Goal: Information Seeking & Learning: Learn about a topic

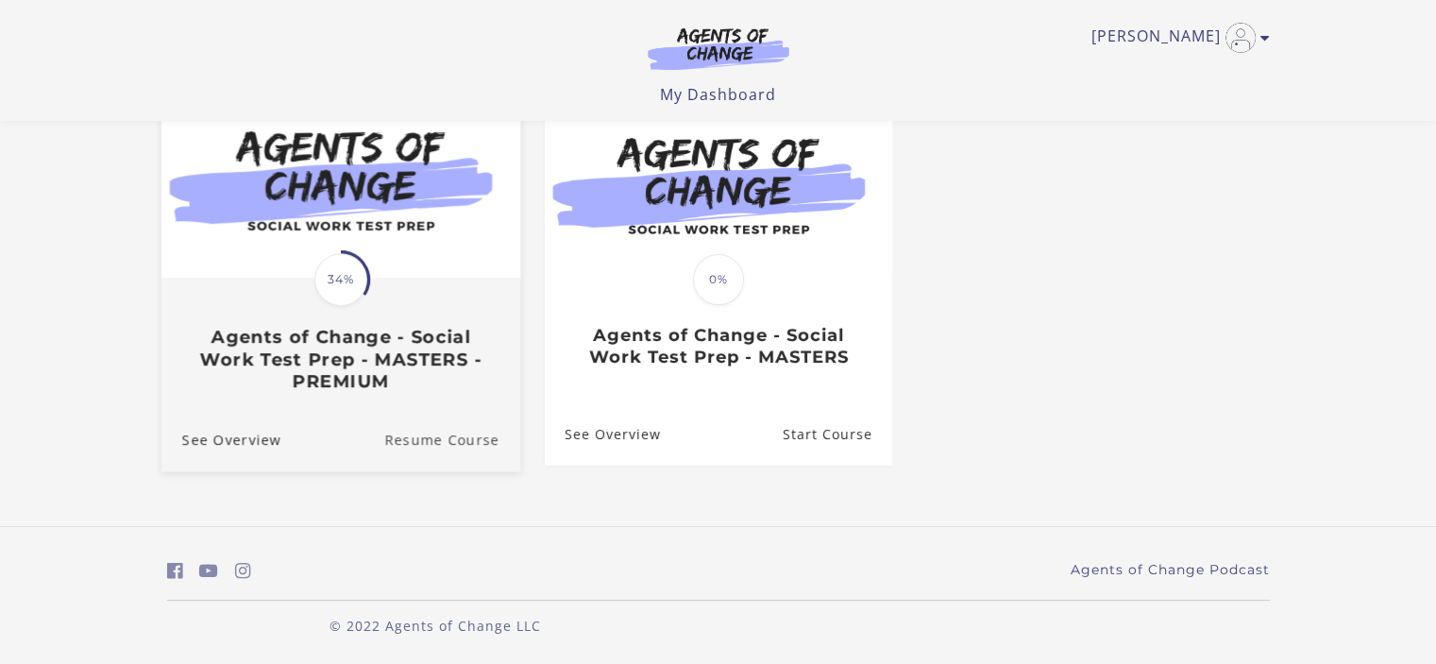
click at [400, 432] on link "Resume Course" at bounding box center [452, 439] width 136 height 63
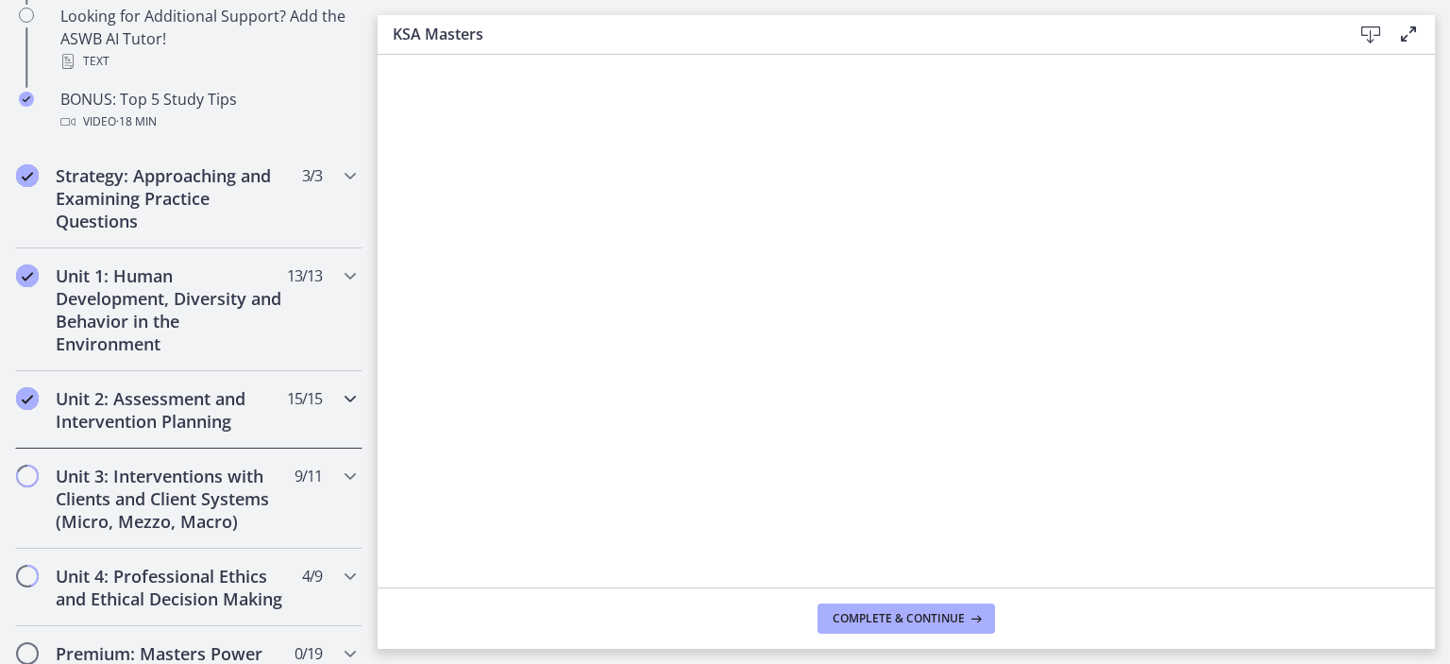
scroll to position [1039, 0]
click at [189, 316] on h2 "Unit 1: Human Development, Diversity and Behavior in the Environment" at bounding box center [171, 308] width 230 height 91
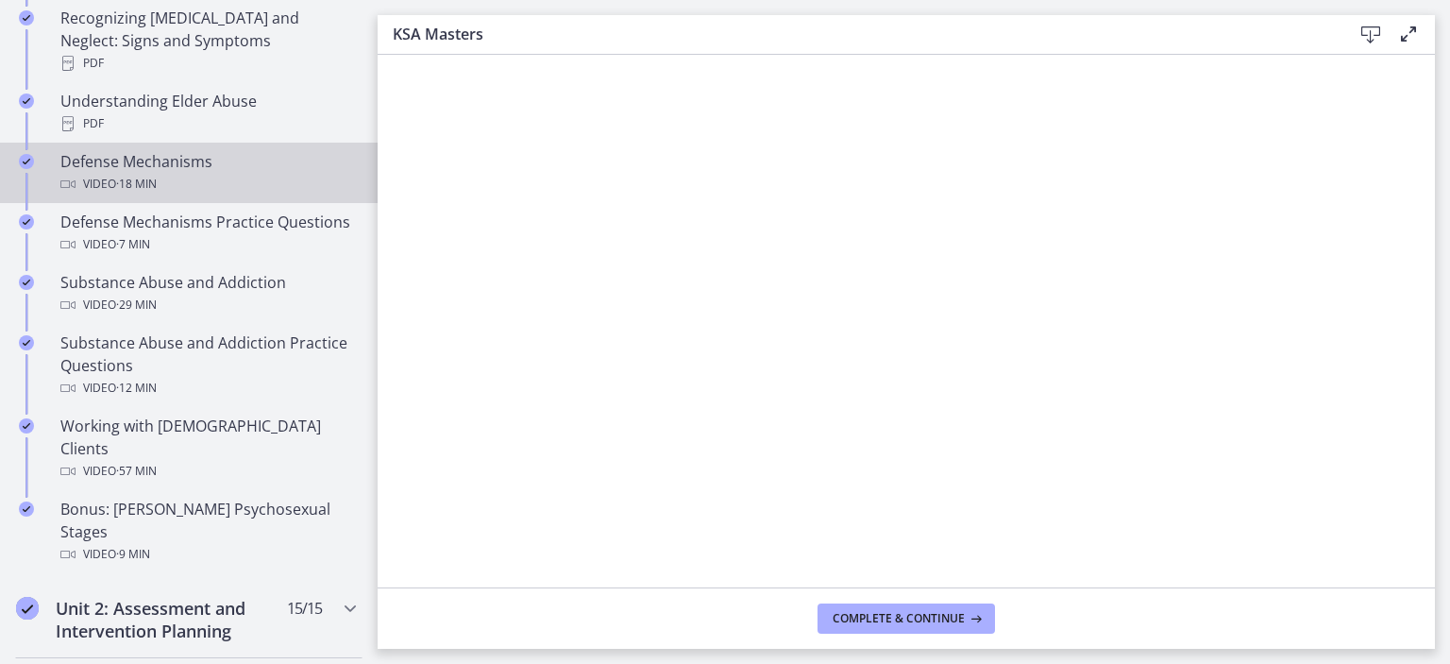
scroll to position [472, 0]
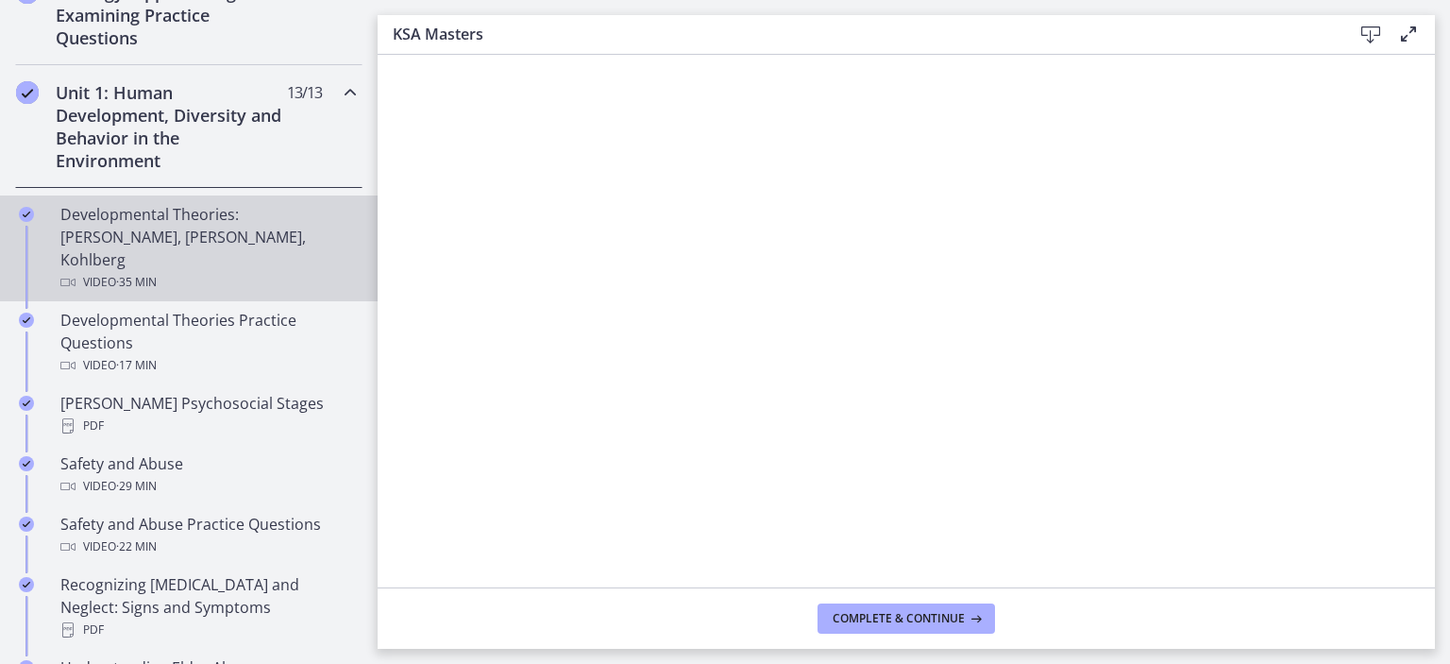
click at [173, 236] on div "Developmental Theories: [PERSON_NAME], [PERSON_NAME], Kohlberg Video · 35 min" at bounding box center [207, 248] width 295 height 91
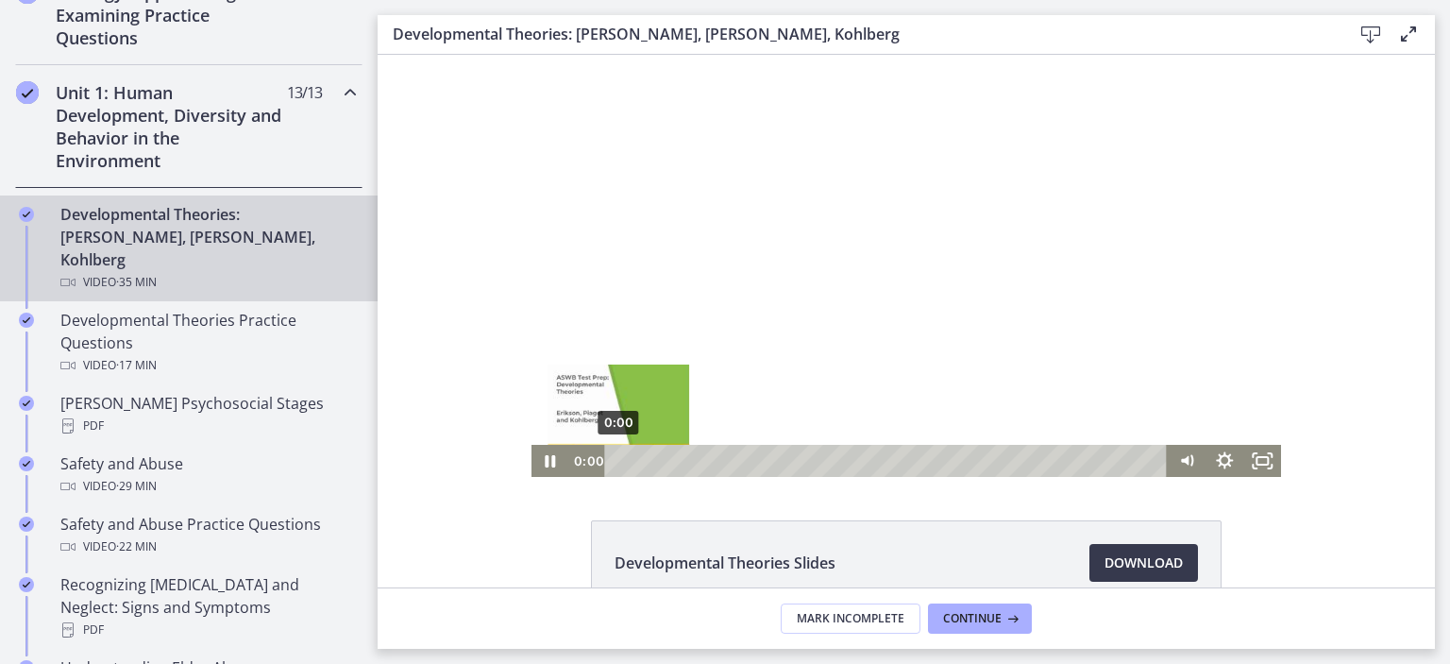
drag, startPoint x: 1140, startPoint y: 460, endPoint x: 566, endPoint y: 471, distance: 574.2
click at [594, 471] on div "0:00 0:00" at bounding box center [869, 461] width 600 height 32
click at [1254, 459] on icon "Fullscreen" at bounding box center [1262, 461] width 45 height 39
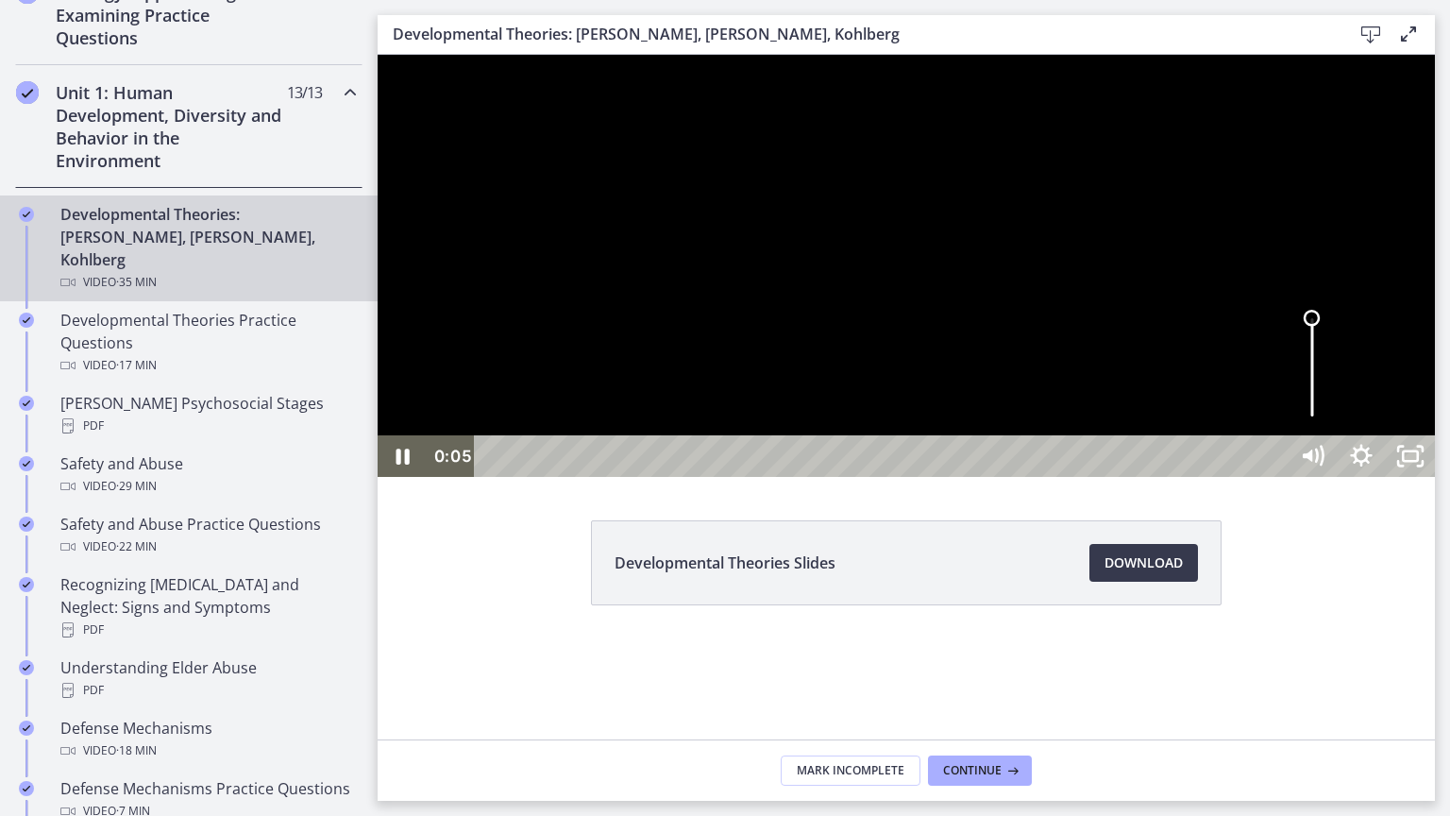
drag, startPoint x: 1697, startPoint y: 746, endPoint x: 1693, endPoint y: 696, distance: 50.2
click at [1337, 435] on div "Volume" at bounding box center [1312, 367] width 49 height 135
click at [404, 477] on icon "Pause" at bounding box center [402, 456] width 49 height 42
click at [404, 482] on icon "Play Video" at bounding box center [404, 457] width 59 height 50
click at [1435, 477] on icon "Unfullscreen" at bounding box center [1410, 456] width 49 height 42
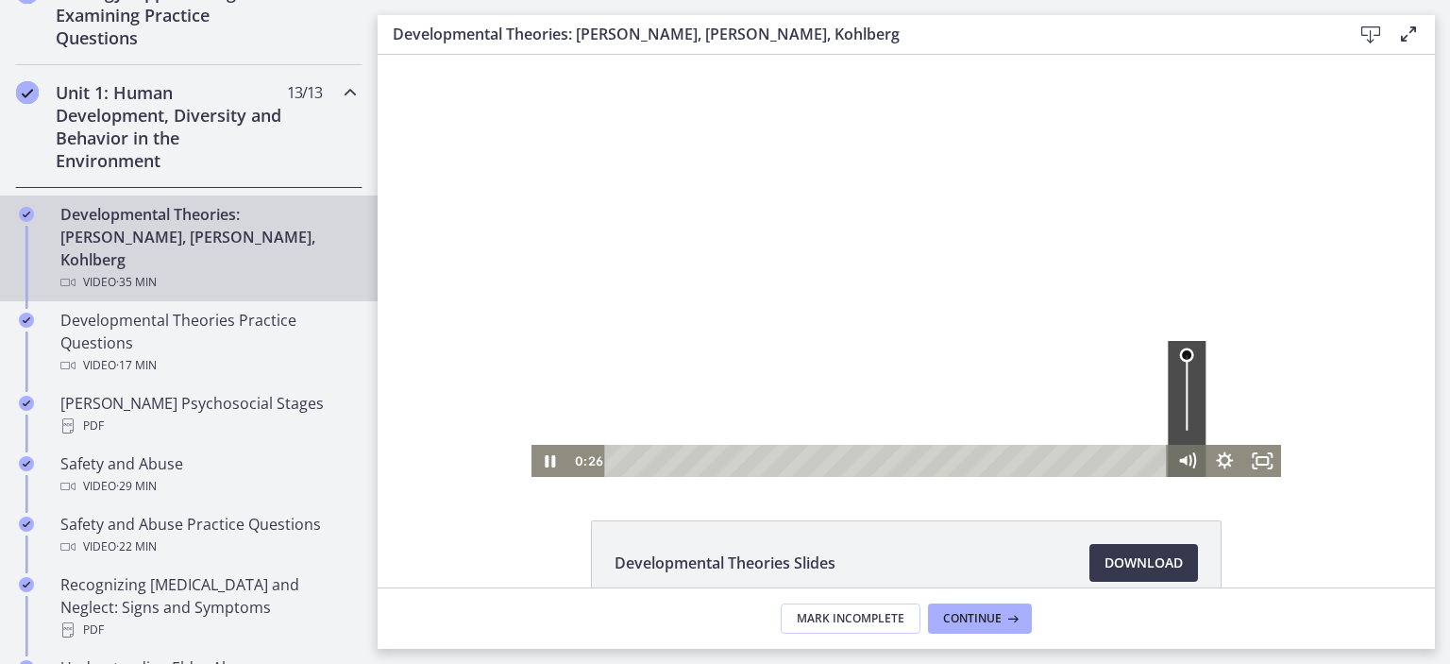
click at [1192, 456] on icon "Mute" at bounding box center [1187, 461] width 38 height 32
click at [1191, 456] on icon "Unmute" at bounding box center [1187, 461] width 38 height 32
click at [1220, 460] on icon "Show settings menu" at bounding box center [1225, 461] width 38 height 32
click at [1396, 530] on div "Developmental Theories Slides Download Opens in a new window" at bounding box center [907, 608] width 1058 height 176
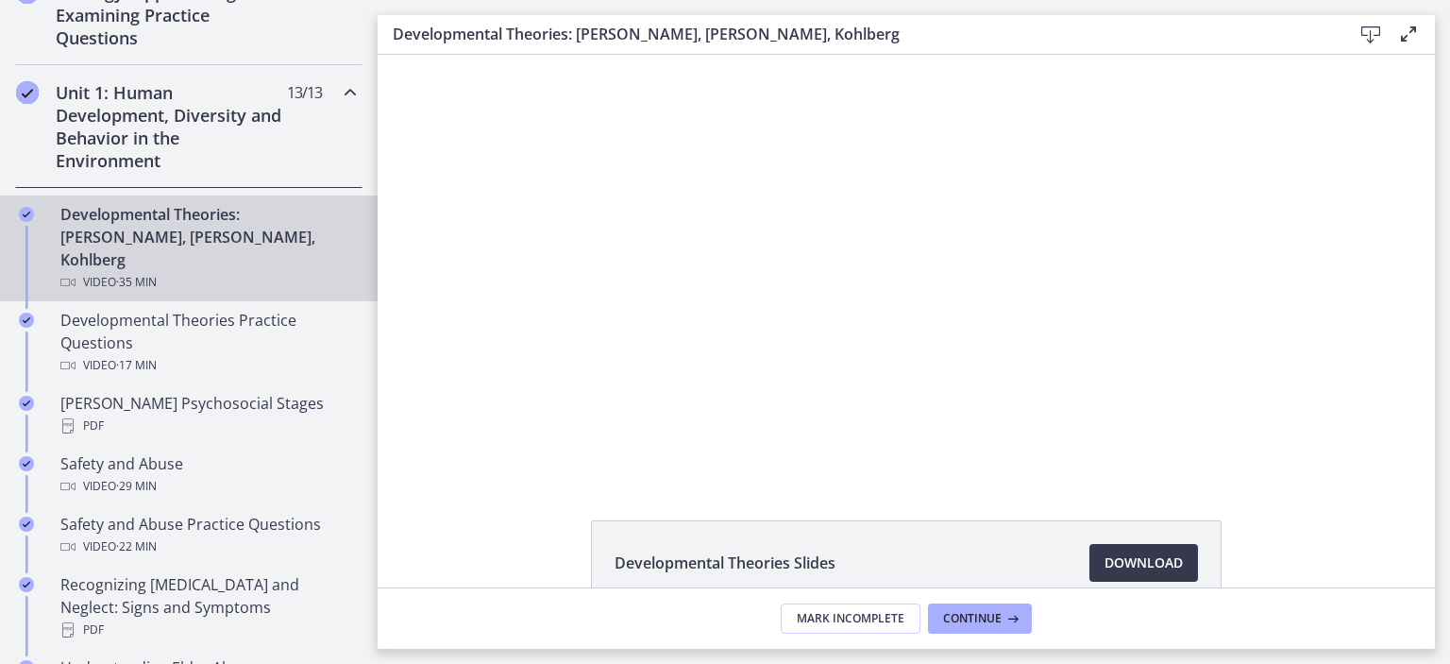
click at [1353, 451] on div "Click for sound @keyframes VOLUME_SMALL_WAVE_FLASH { 0% { opacity: 0; } 33% { o…" at bounding box center [907, 266] width 1058 height 422
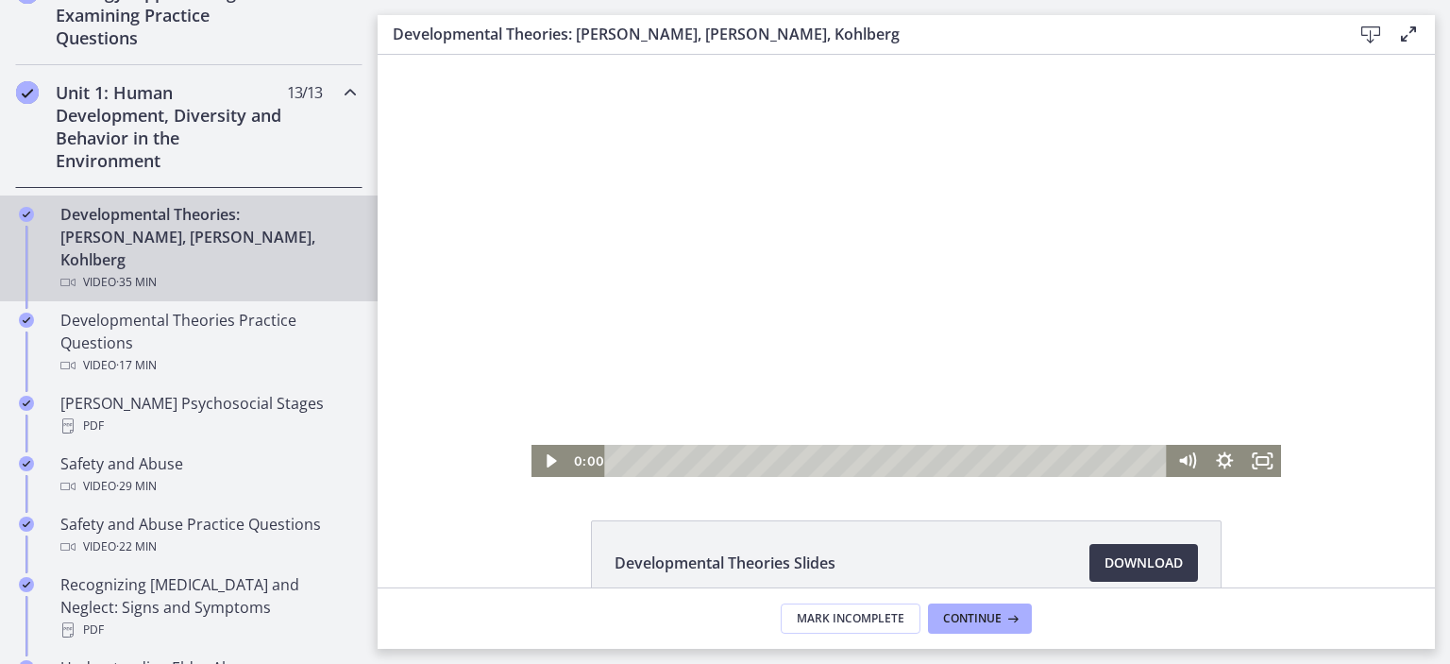
click at [570, 468] on div "0:00 0:00" at bounding box center [869, 461] width 600 height 32
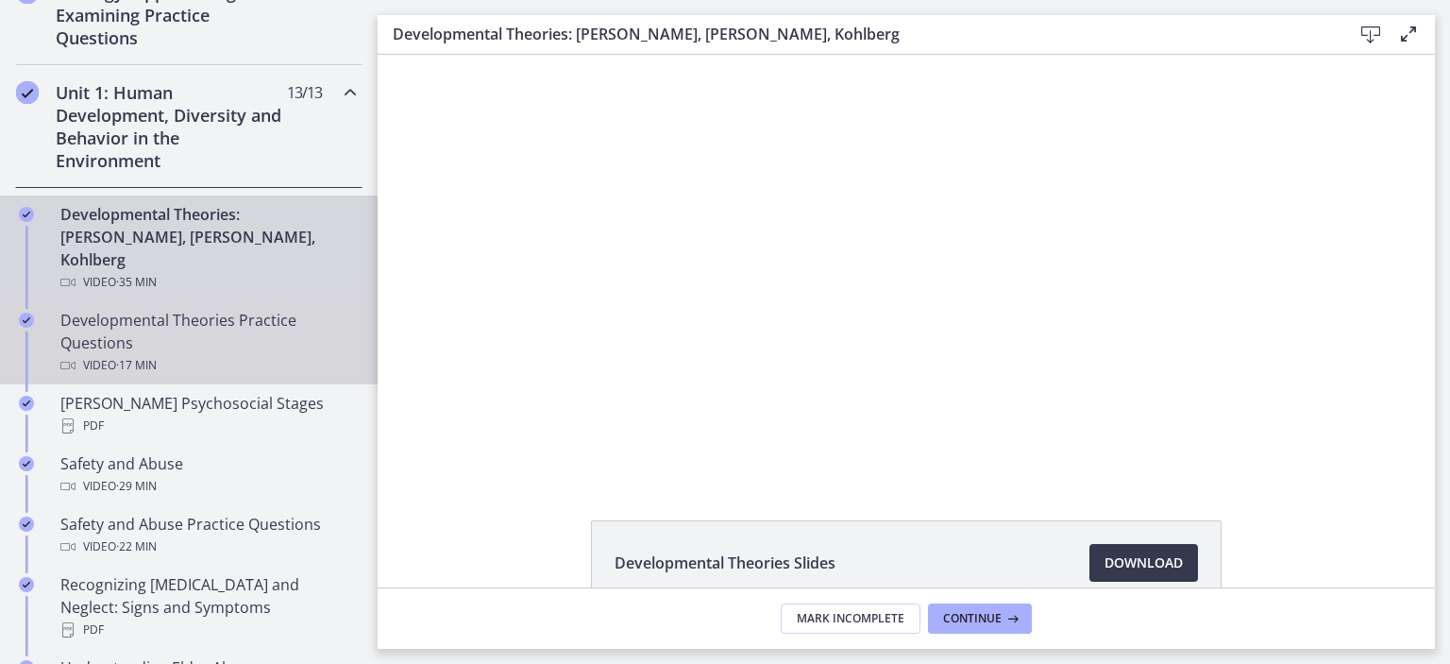
click at [212, 319] on div "Developmental Theories Practice Questions Video · 17 min" at bounding box center [207, 343] width 295 height 68
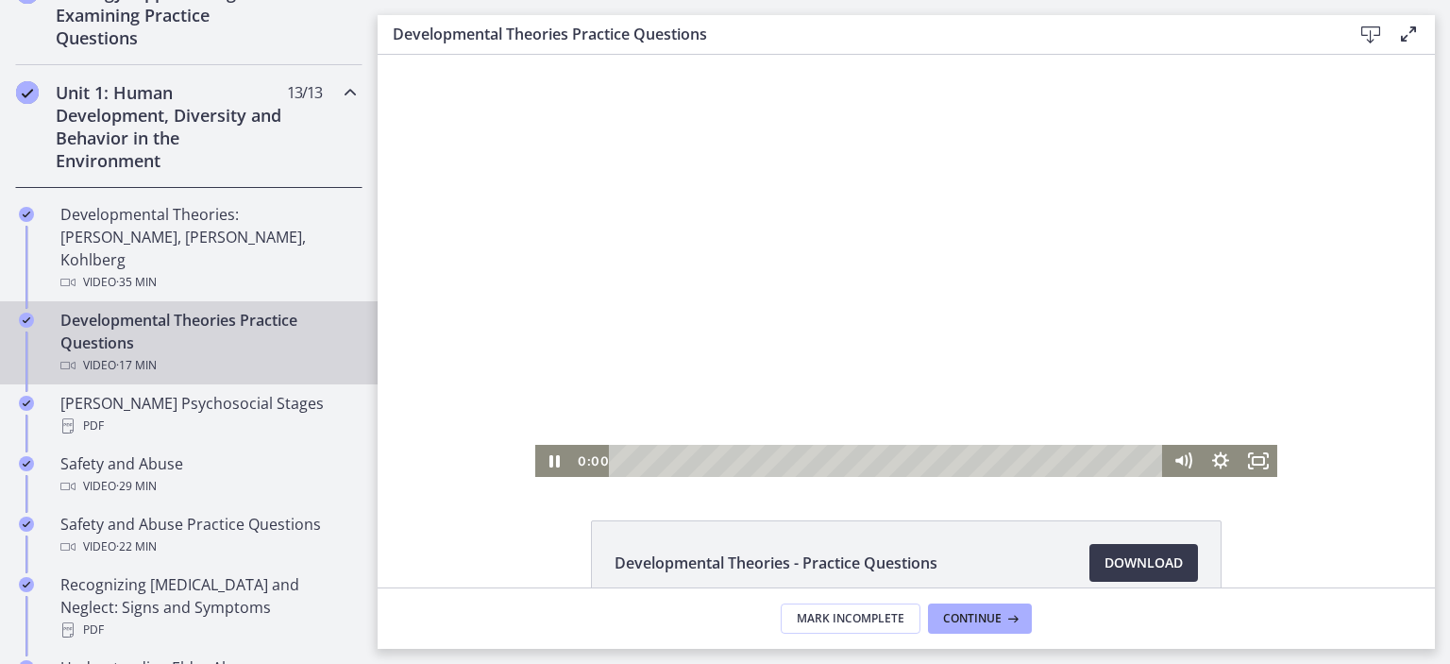
drag, startPoint x: 1139, startPoint y: 457, endPoint x: 574, endPoint y: 471, distance: 564.9
click at [574, 471] on div "0:00 0:00" at bounding box center [868, 461] width 591 height 32
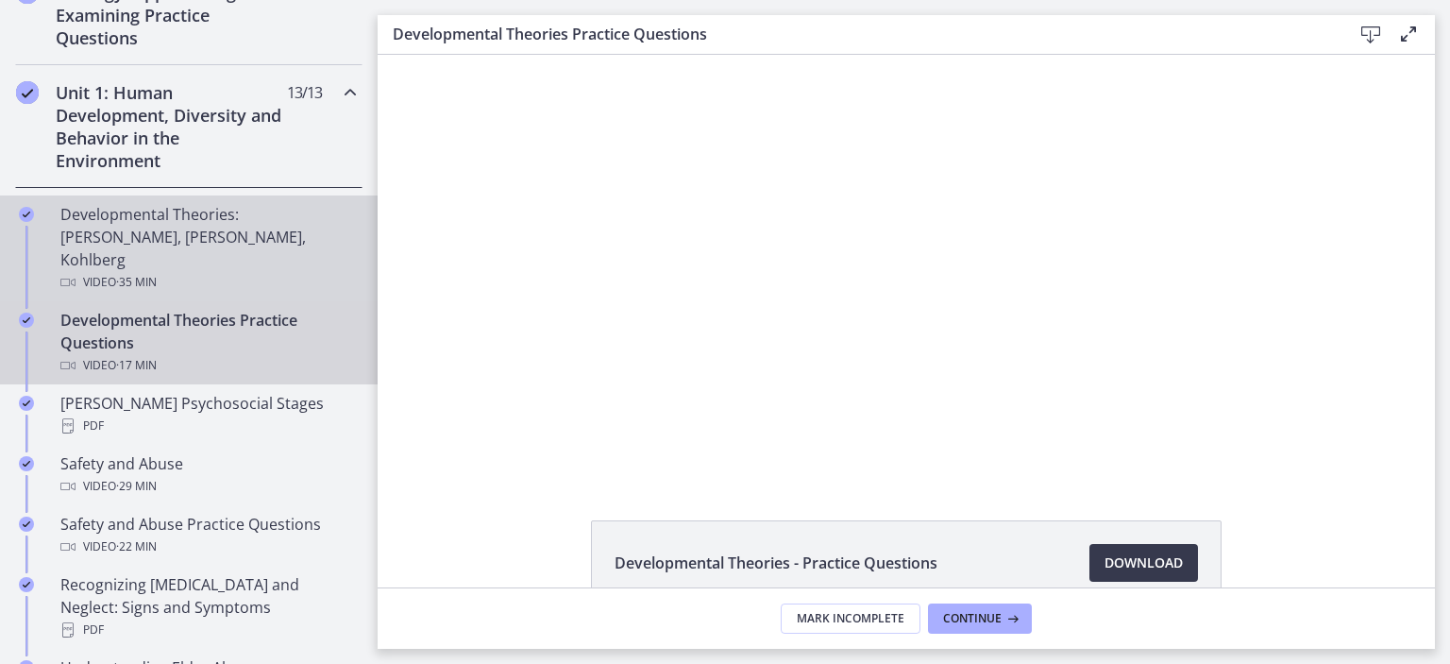
click at [207, 216] on div "Developmental Theories: [PERSON_NAME], [PERSON_NAME], Kohlberg Video · 35 min" at bounding box center [207, 248] width 295 height 91
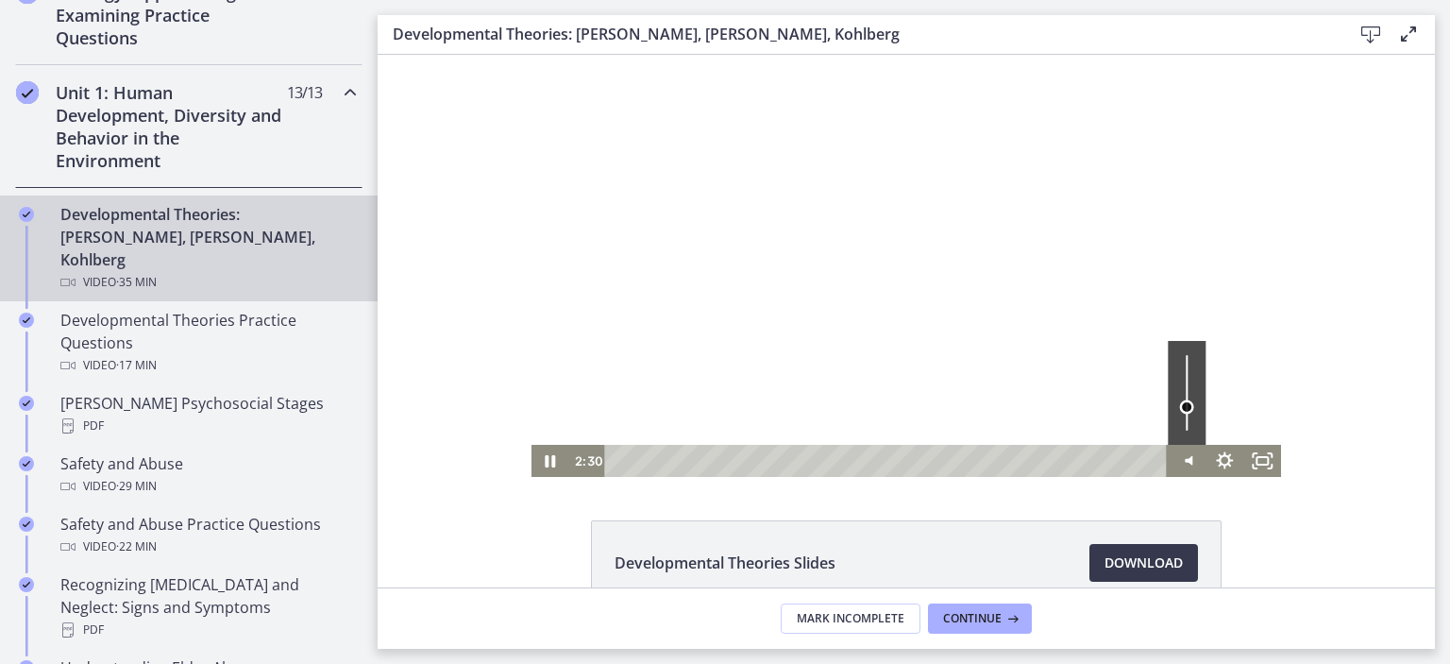
drag, startPoint x: 1183, startPoint y: 359, endPoint x: 1182, endPoint y: 407, distance: 48.2
click at [1182, 407] on div "Volume" at bounding box center [1187, 406] width 14 height 14
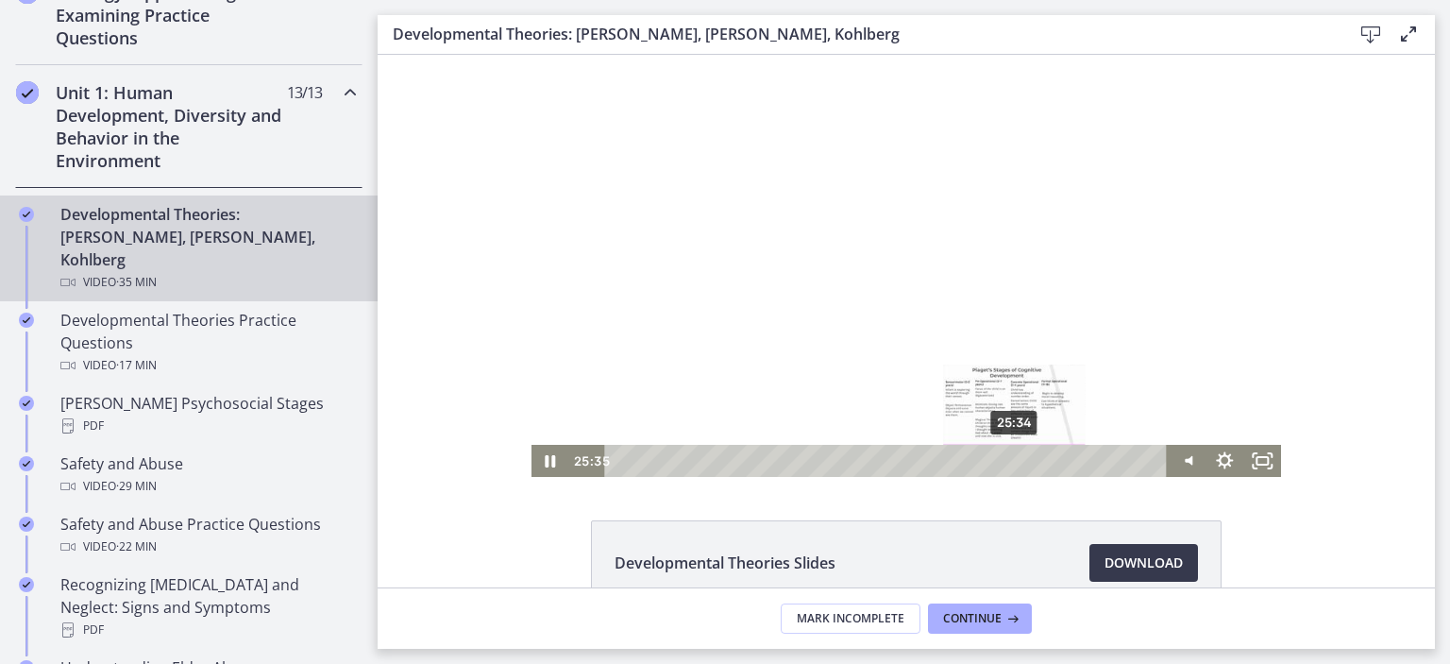
click at [1009, 456] on div "25:34" at bounding box center [889, 461] width 540 height 32
click at [545, 466] on icon "Pause" at bounding box center [551, 461] width 12 height 15
click at [551, 468] on icon "Play Video" at bounding box center [551, 461] width 45 height 39
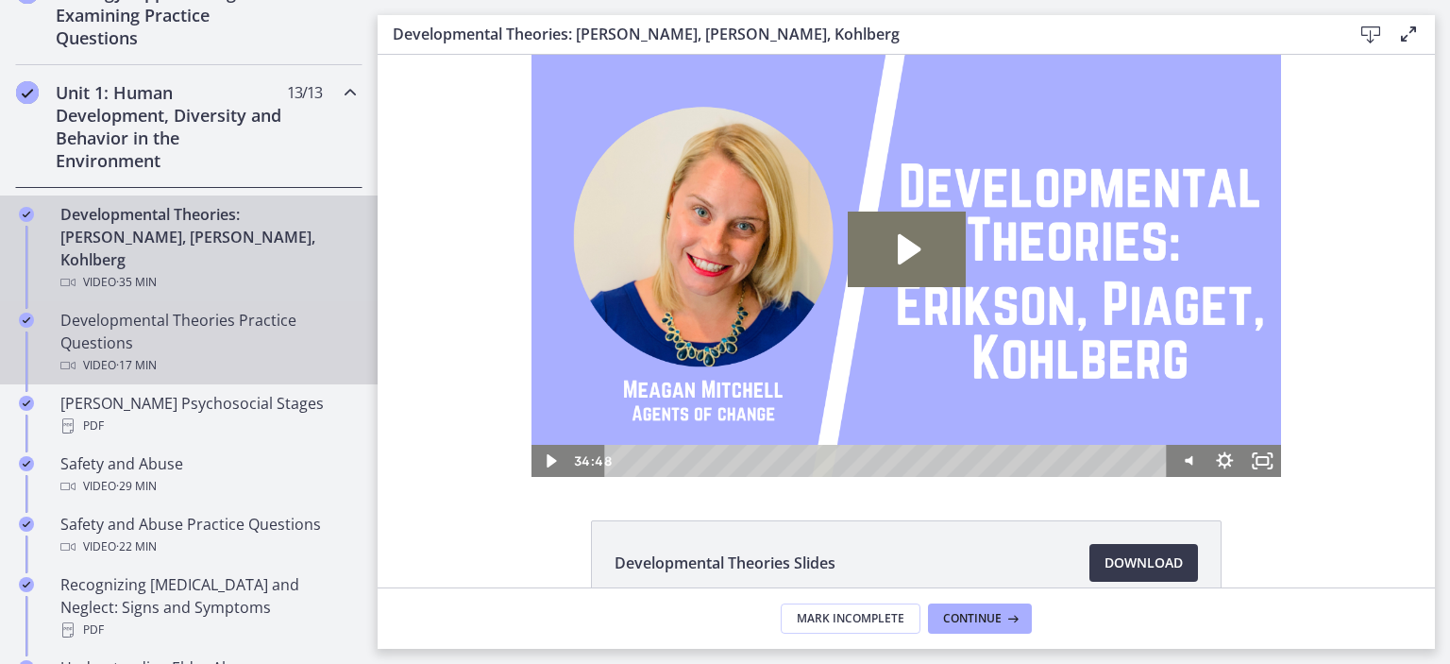
click at [178, 324] on div "Developmental Theories Practice Questions Video · 17 min" at bounding box center [207, 343] width 295 height 68
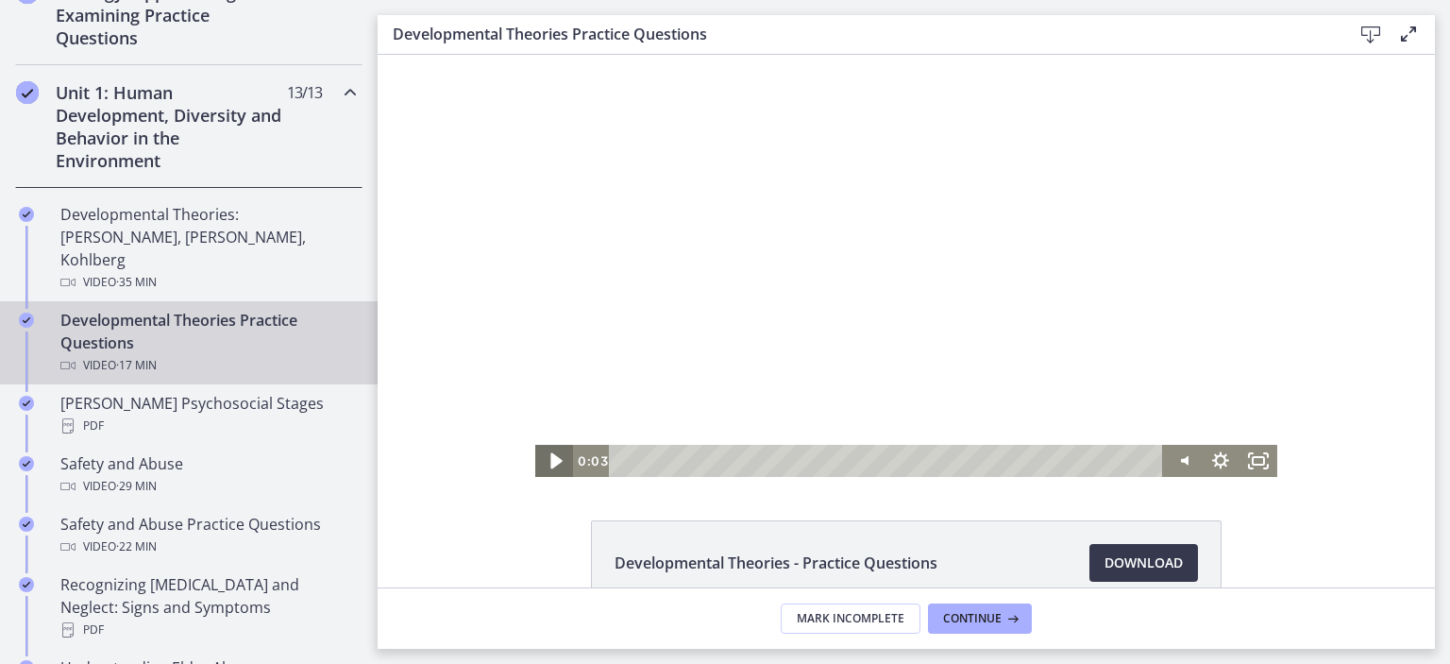
click at [543, 464] on icon "Play Video" at bounding box center [556, 461] width 45 height 39
click at [1253, 459] on icon "Fullscreen" at bounding box center [1259, 461] width 38 height 32
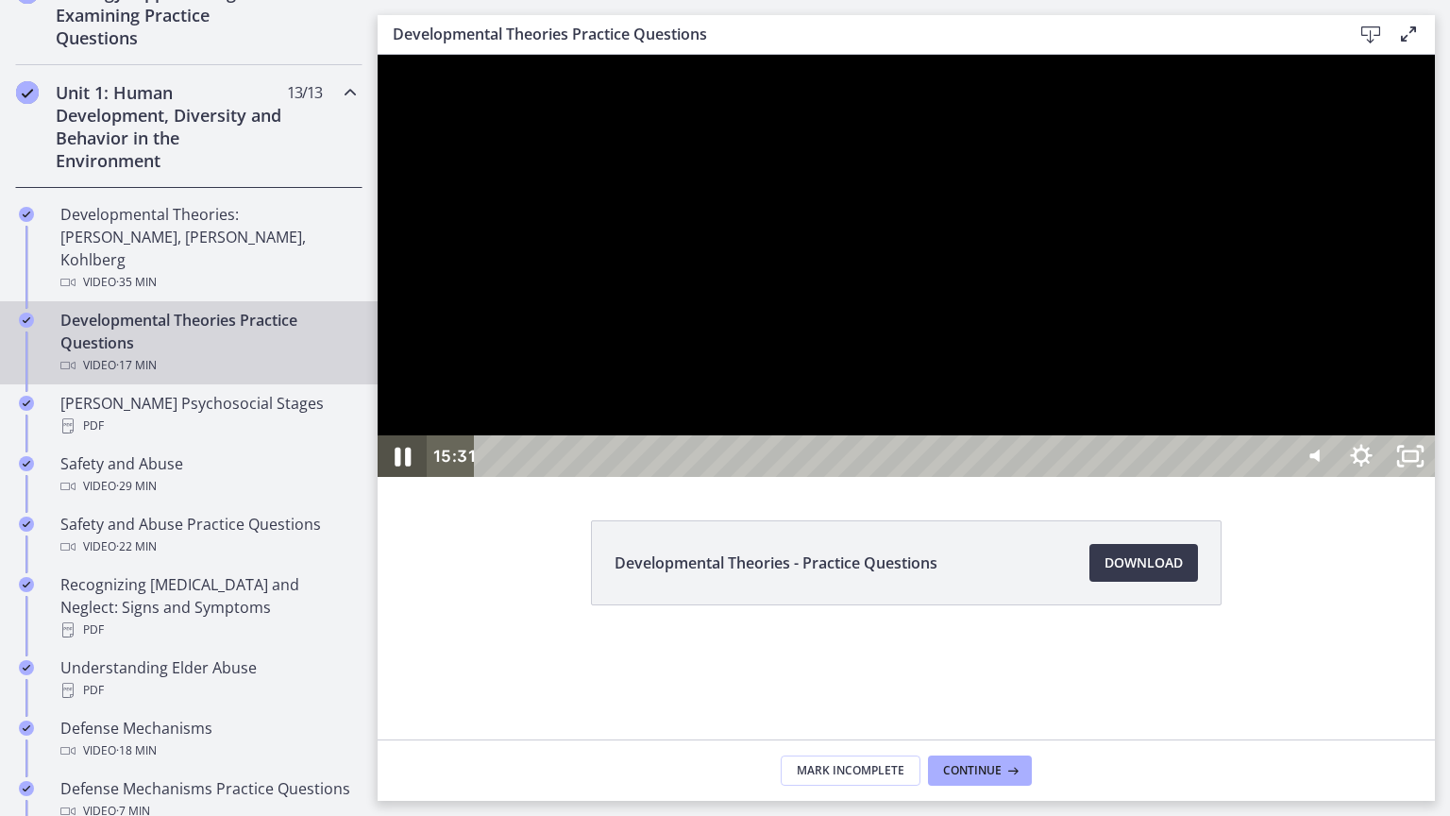
click at [406, 482] on icon "Pause" at bounding box center [402, 457] width 59 height 50
click at [386, 477] on icon "Play Video" at bounding box center [404, 456] width 49 height 42
drag, startPoint x: 1564, startPoint y: 847, endPoint x: 1725, endPoint y: 846, distance: 161.5
click at [1435, 477] on div "17:16 17:08" at bounding box center [907, 456] width 1058 height 42
click at [1435, 477] on icon "Unfullscreen" at bounding box center [1410, 456] width 49 height 42
